Goal: Information Seeking & Learning: Learn about a topic

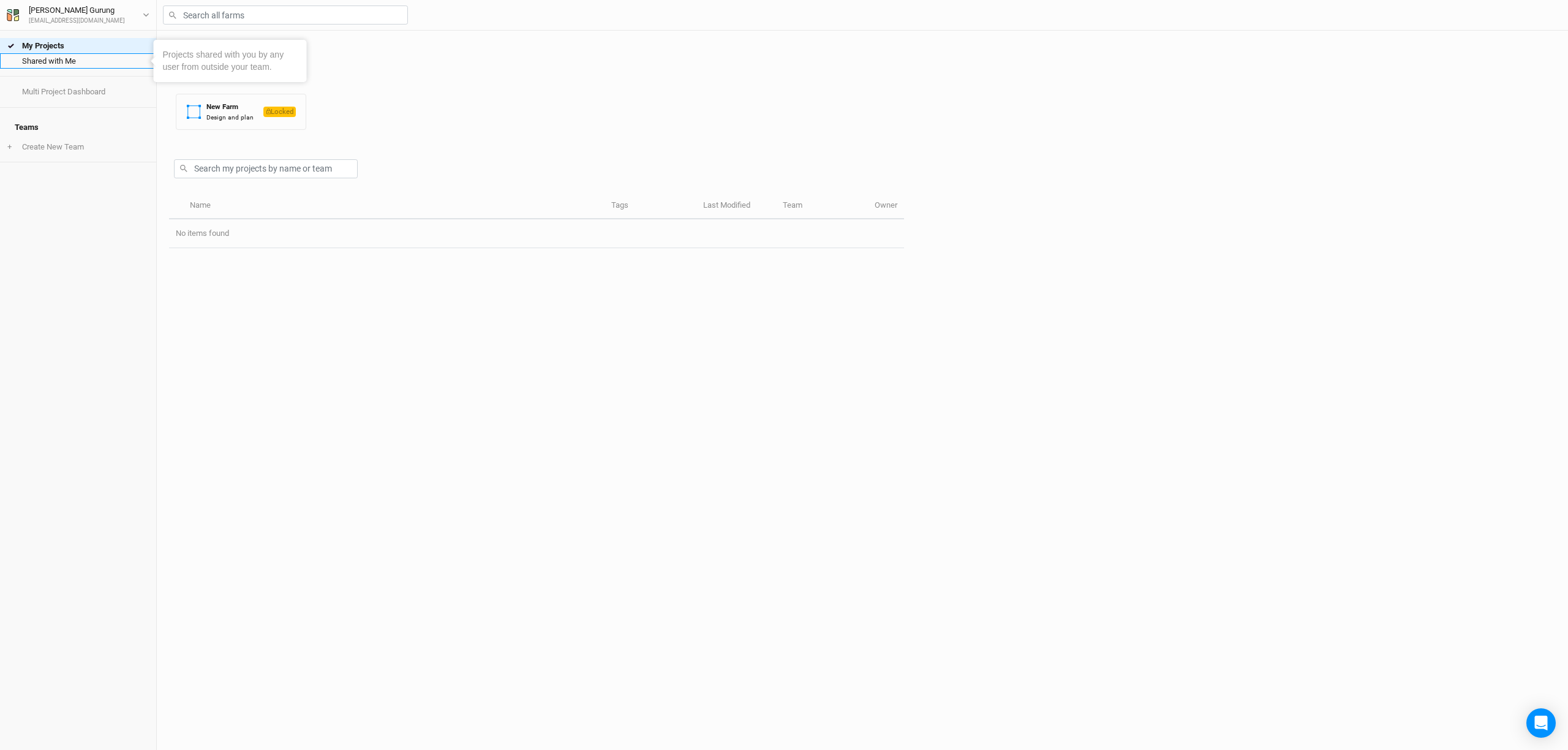
click at [48, 61] on link "Shared with Me" at bounding box center [78, 61] width 156 height 16
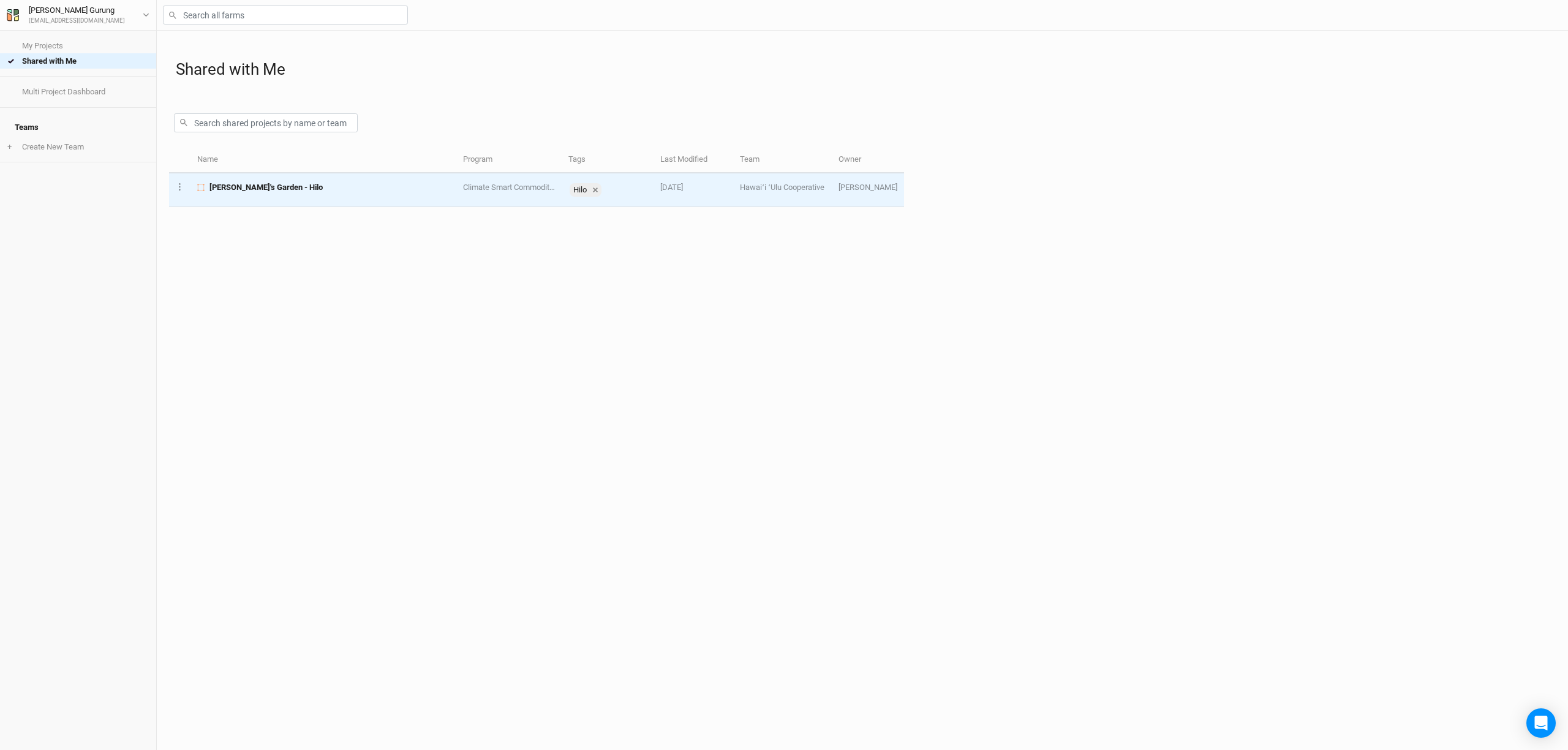
click at [240, 187] on span "[PERSON_NAME]'s Garden - Hilo" at bounding box center [266, 187] width 113 height 11
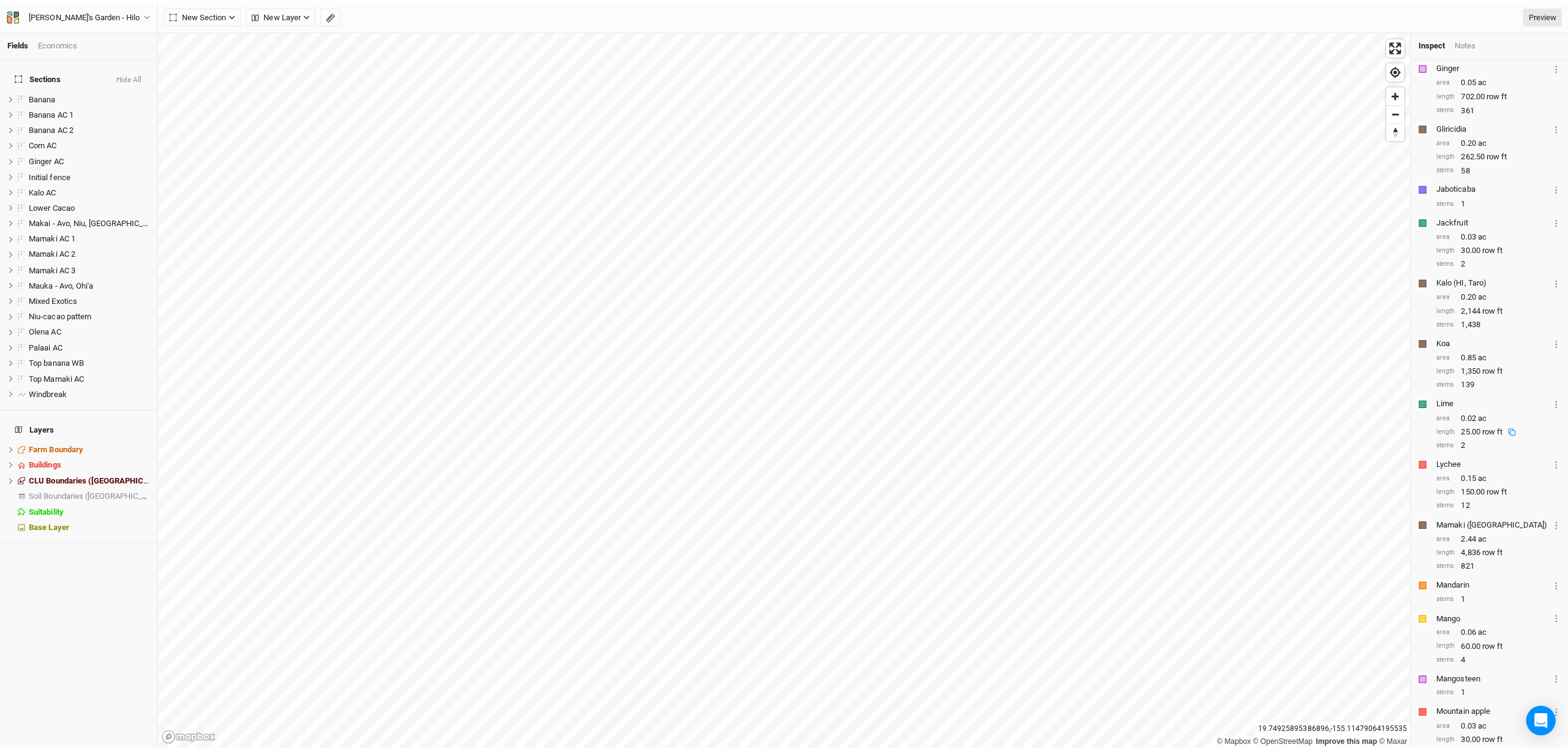
scroll to position [431, 0]
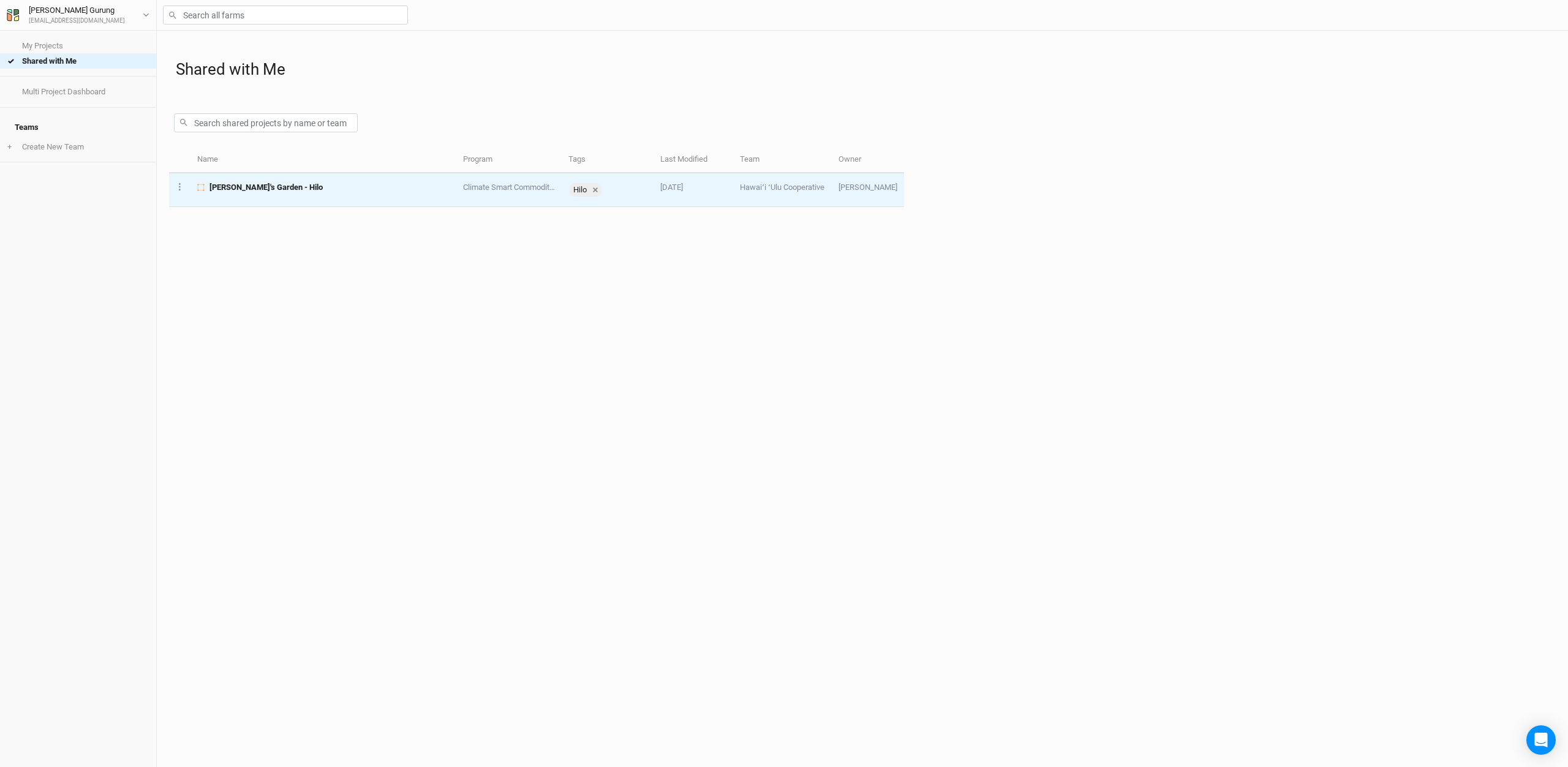
click at [242, 185] on span "[PERSON_NAME]'s Garden - Hilo" at bounding box center [266, 187] width 113 height 11
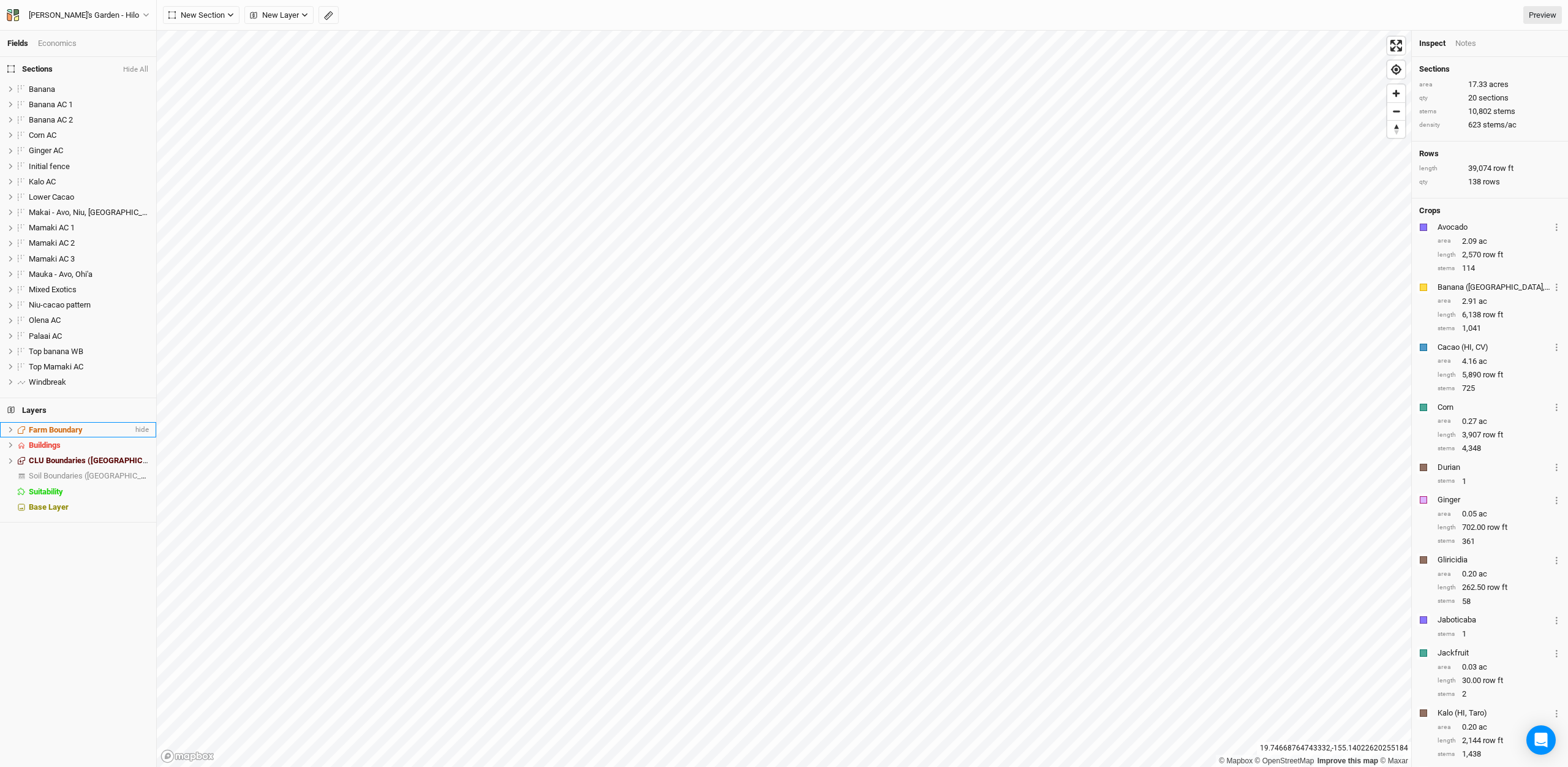
click at [54, 425] on span "Farm Boundary" at bounding box center [55, 430] width 54 height 10
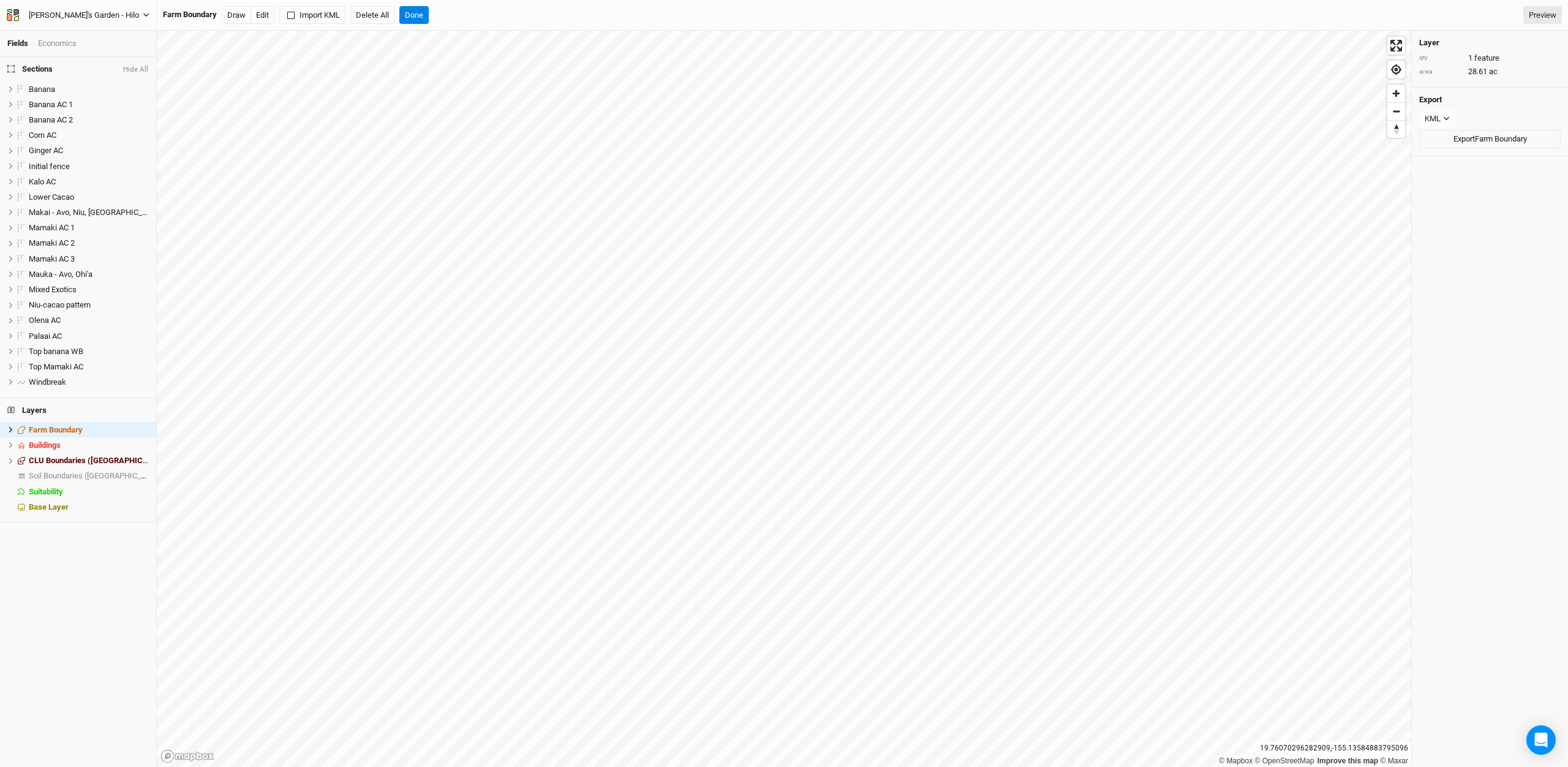
click at [147, 16] on icon "button" at bounding box center [146, 15] width 7 height 7
click at [1396, 93] on span "Zoom in" at bounding box center [1396, 94] width 18 height 18
click at [1398, 96] on span "Zoom in" at bounding box center [1396, 94] width 18 height 18
click at [1399, 113] on span "Zoom out" at bounding box center [1396, 111] width 18 height 17
